Goal: Check status: Check status

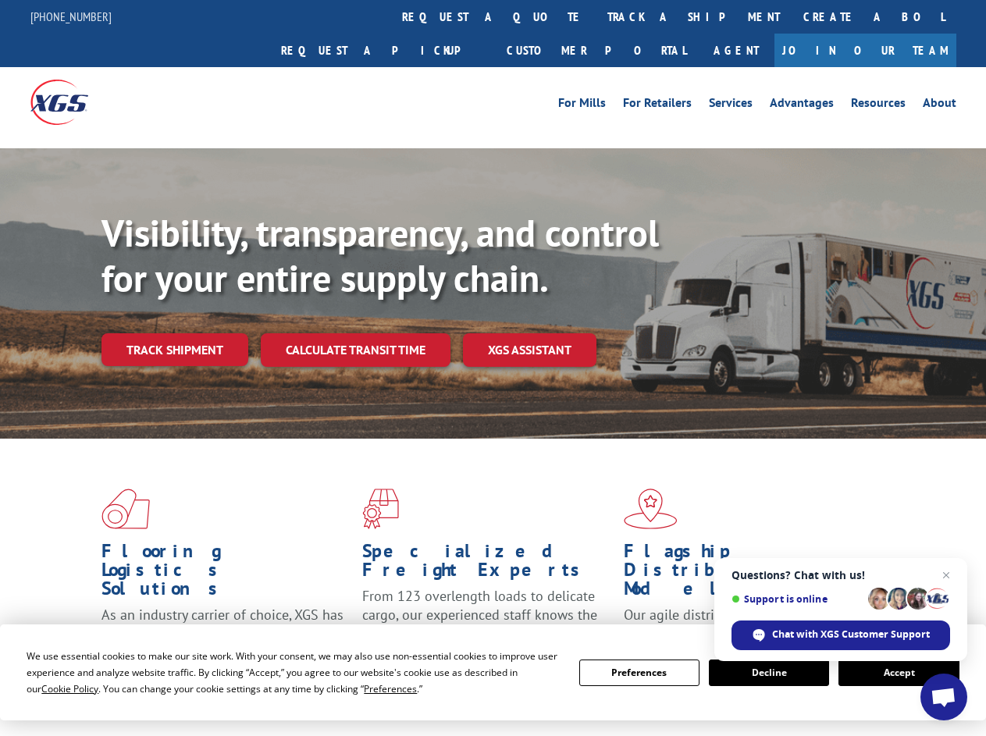
click at [493, 368] on div "Visibility, transparency, and control for your entire supply chain. Track shipm…" at bounding box center [543, 320] width 884 height 218
click at [55, 689] on span "Cookie Policy" at bounding box center [69, 688] width 57 height 13
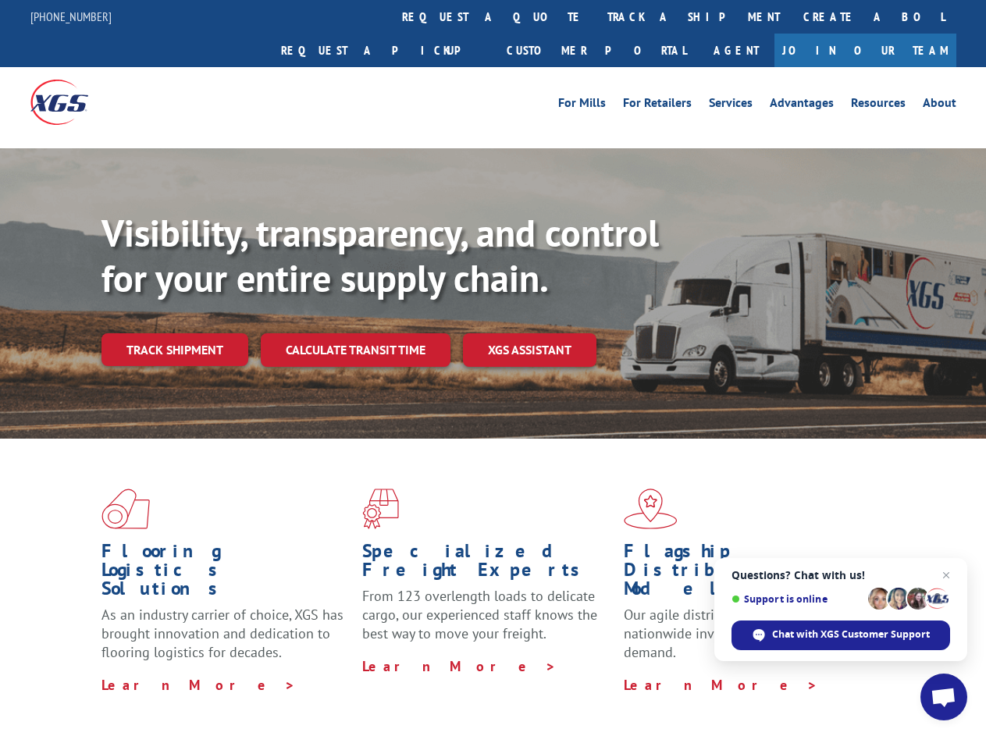
click at [375, 689] on div "Flooring Logistics Solutions As an industry carrier of choice, XGS has brought …" at bounding box center [493, 596] width 986 height 314
click at [639, 673] on div "Flooring Logistics Solutions As an industry carrier of choice, XGS has brought …" at bounding box center [493, 591] width 986 height 305
click at [769, 673] on div "Flooring Logistics Solutions As an industry carrier of choice, XGS has brought …" at bounding box center [493, 591] width 986 height 305
click at [899, 673] on div "Flooring Logistics Solutions As an industry carrier of choice, XGS has brought …" at bounding box center [493, 591] width 986 height 305
click at [493, 368] on div "Visibility, transparency, and control for your entire supply chain. Track shipm…" at bounding box center [543, 320] width 884 height 218
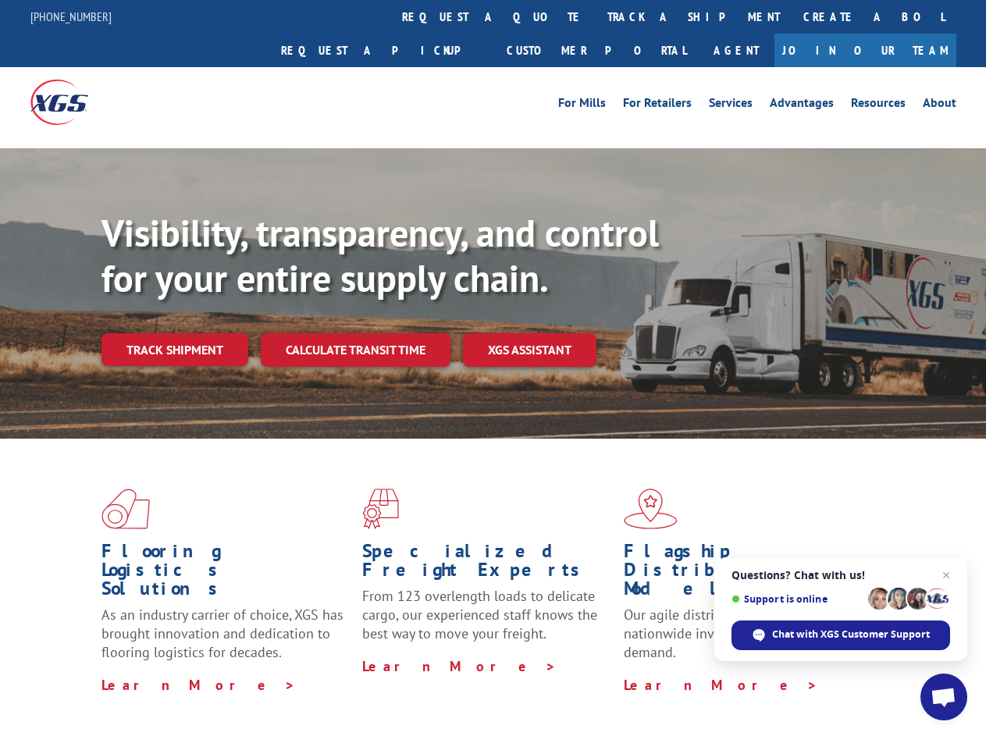
click at [596, 16] on link "track a shipment" at bounding box center [694, 17] width 196 height 34
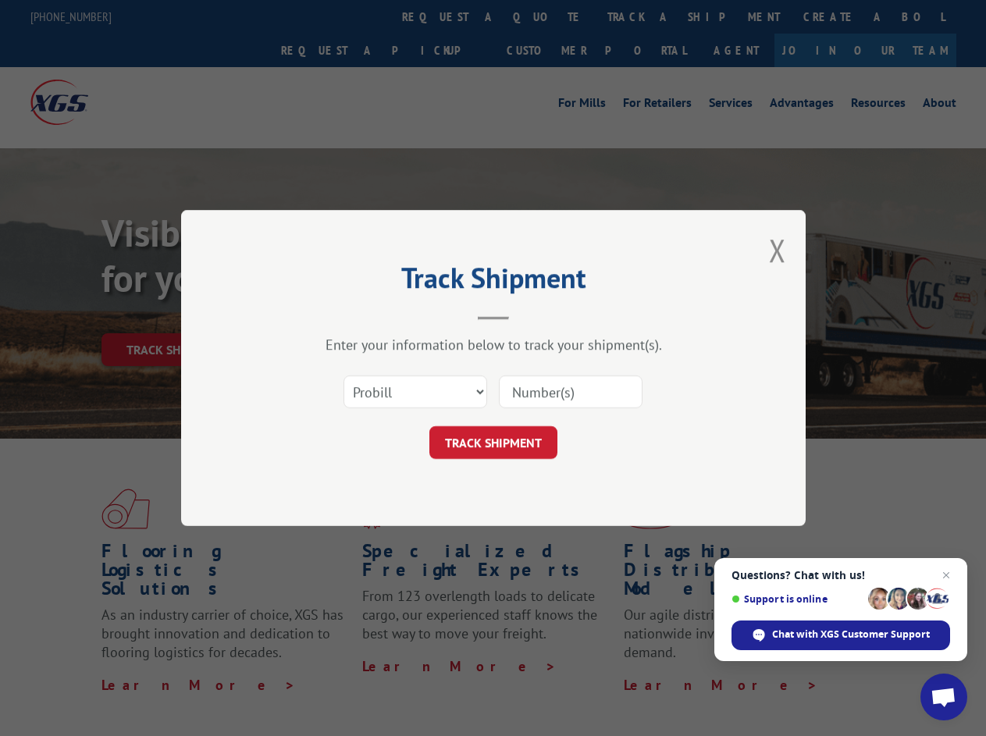
click at [545, 16] on div "Track Shipment Enter your information below to track your shipment(s). Select c…" at bounding box center [493, 368] width 986 height 736
click at [642, 16] on div "Track Shipment Enter your information below to track your shipment(s). Select c…" at bounding box center [493, 368] width 986 height 736
